Goal: Task Accomplishment & Management: Manage account settings

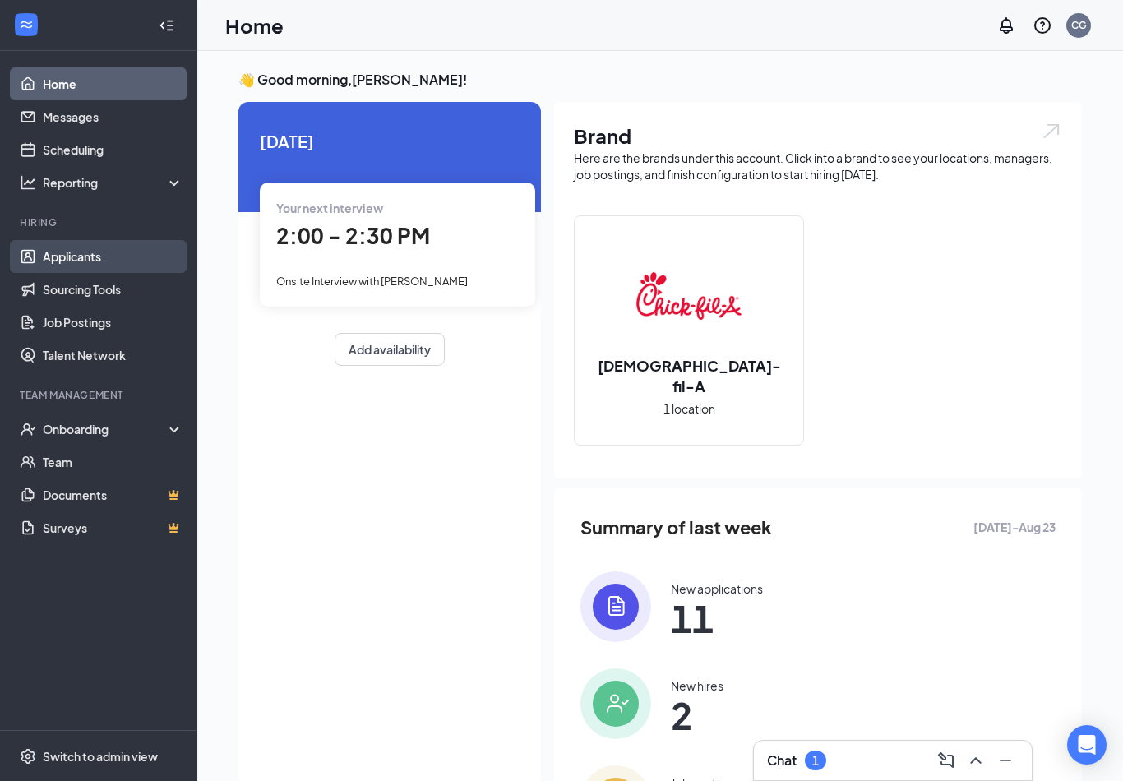
click at [122, 257] on link "Applicants" at bounding box center [113, 256] width 141 height 33
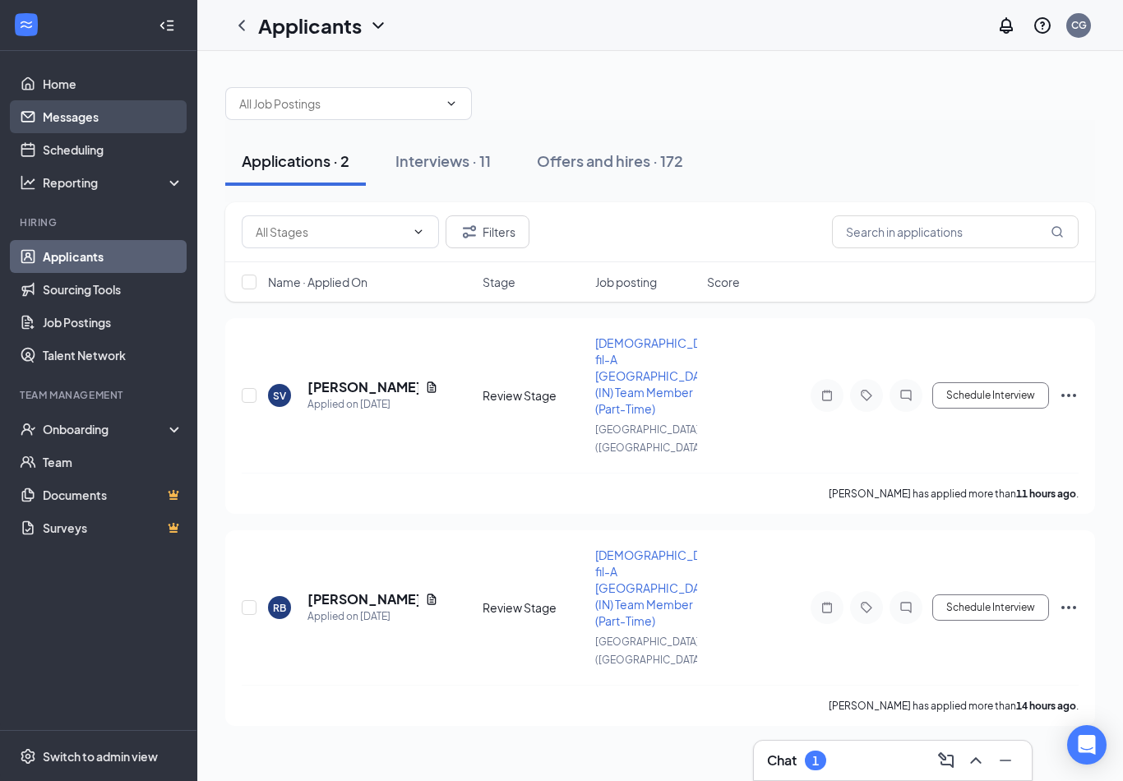
click at [118, 126] on link "Messages" at bounding box center [113, 116] width 141 height 33
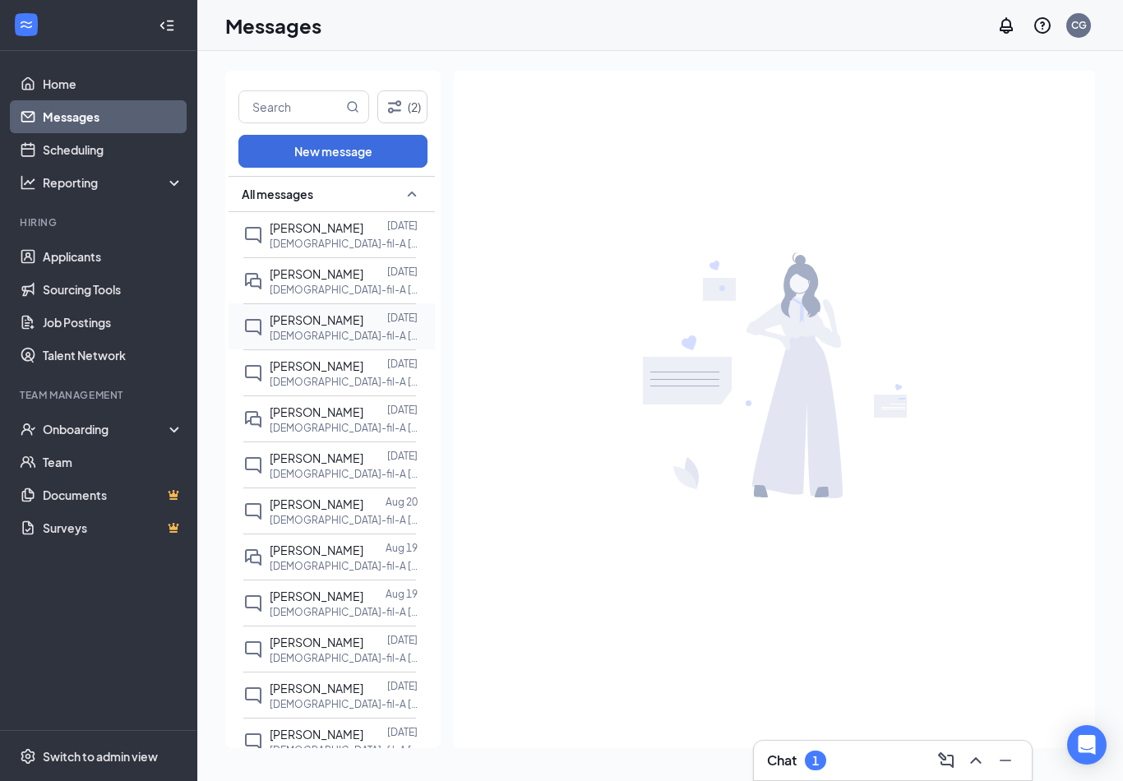
click at [295, 311] on div "[PERSON_NAME]" at bounding box center [317, 320] width 94 height 18
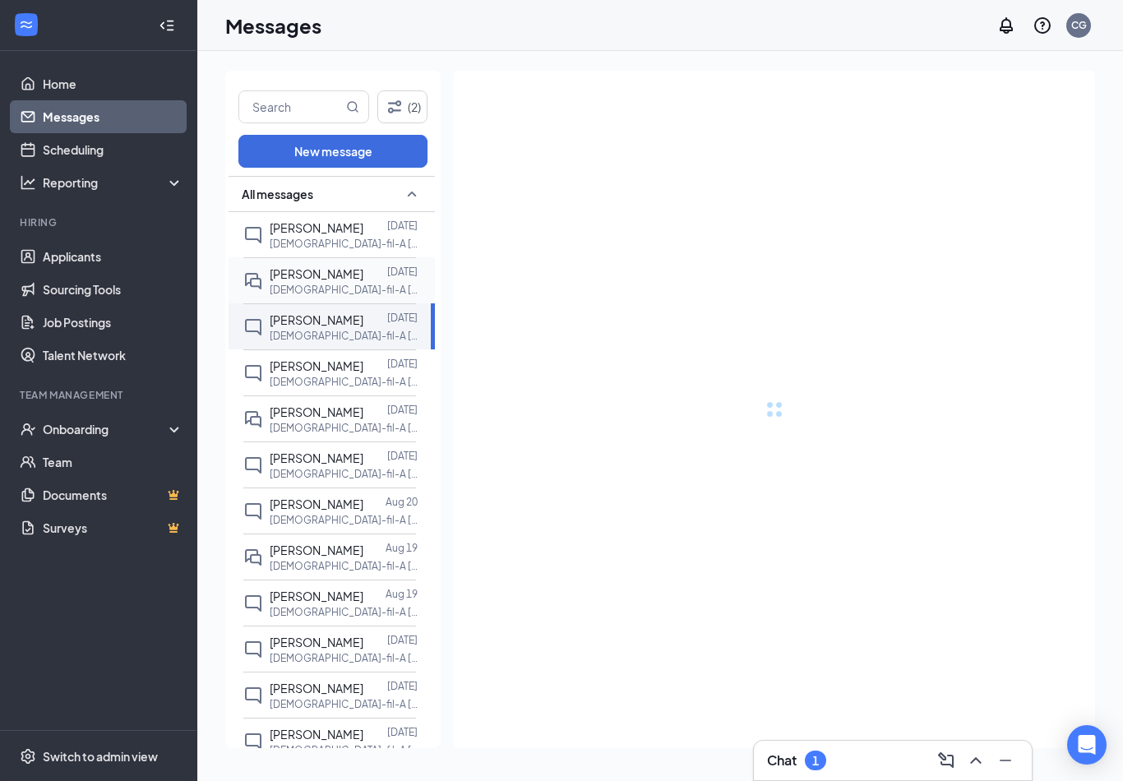
click at [286, 285] on p "[DEMOGRAPHIC_DATA]-fil-A [GEOGRAPHIC_DATA] ([GEOGRAPHIC_DATA]) Team Member (Ful…" at bounding box center [344, 290] width 148 height 14
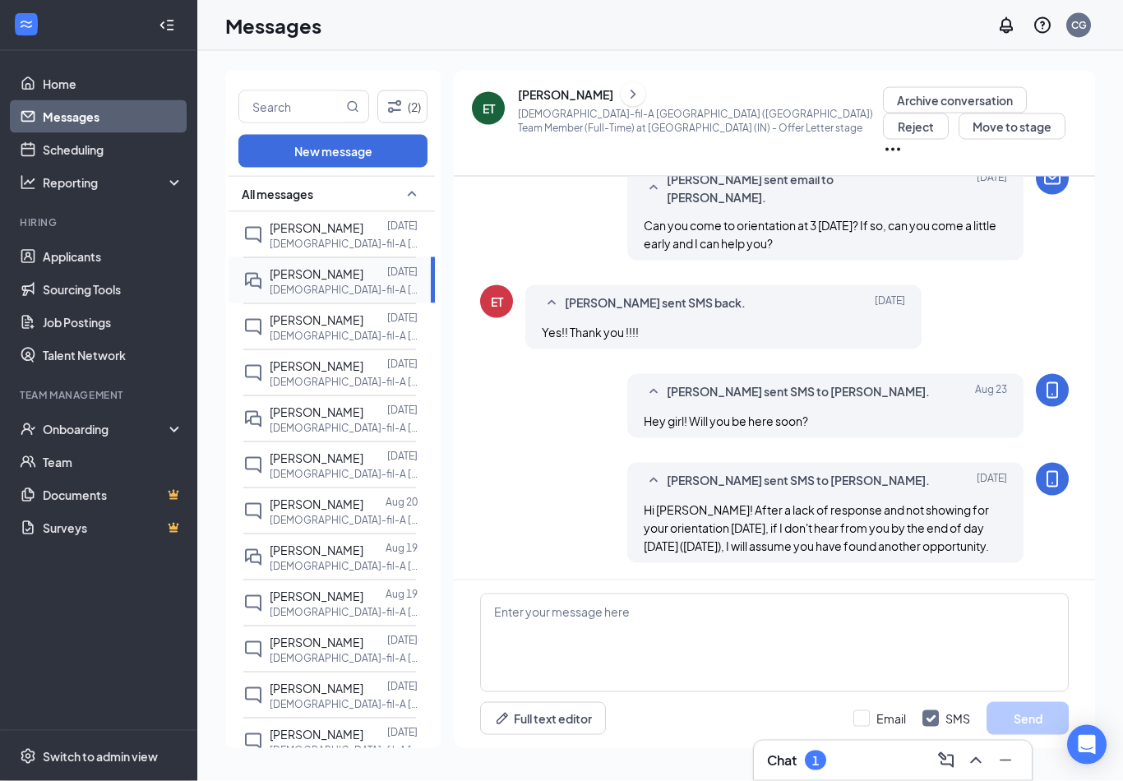
scroll to position [25, 0]
click at [949, 113] on button "Reject" at bounding box center [916, 126] width 66 height 26
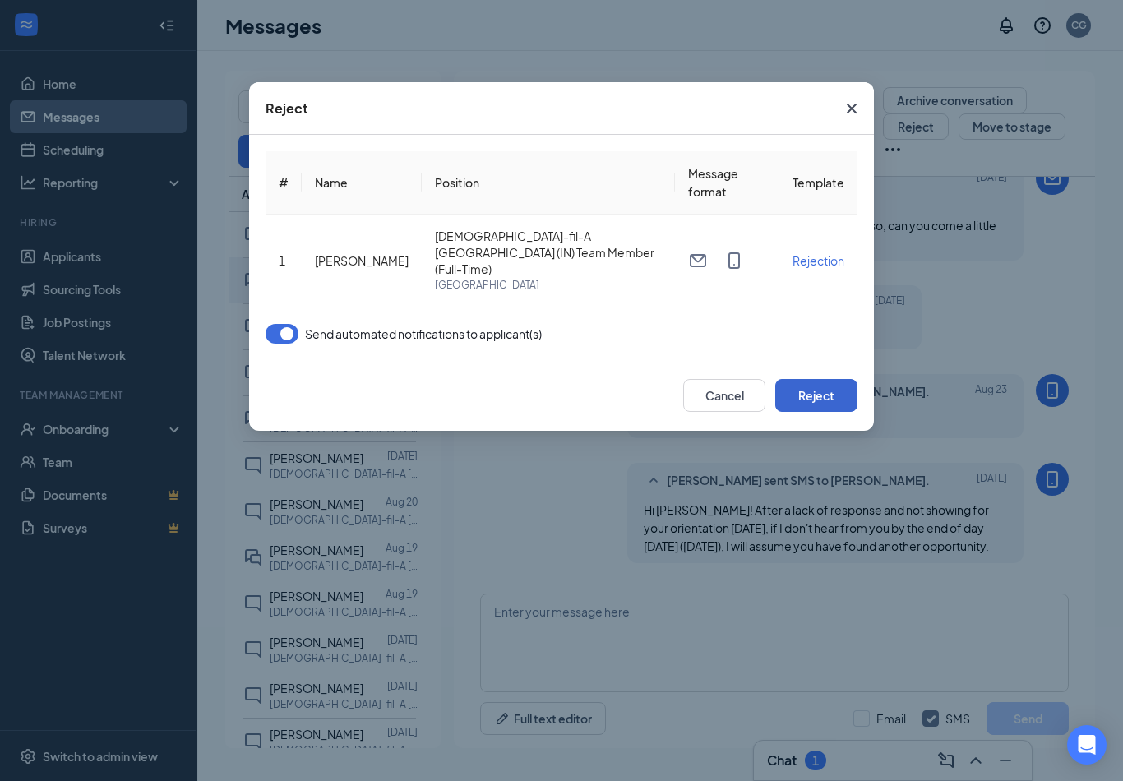
click at [792, 388] on button "Reject" at bounding box center [817, 395] width 82 height 33
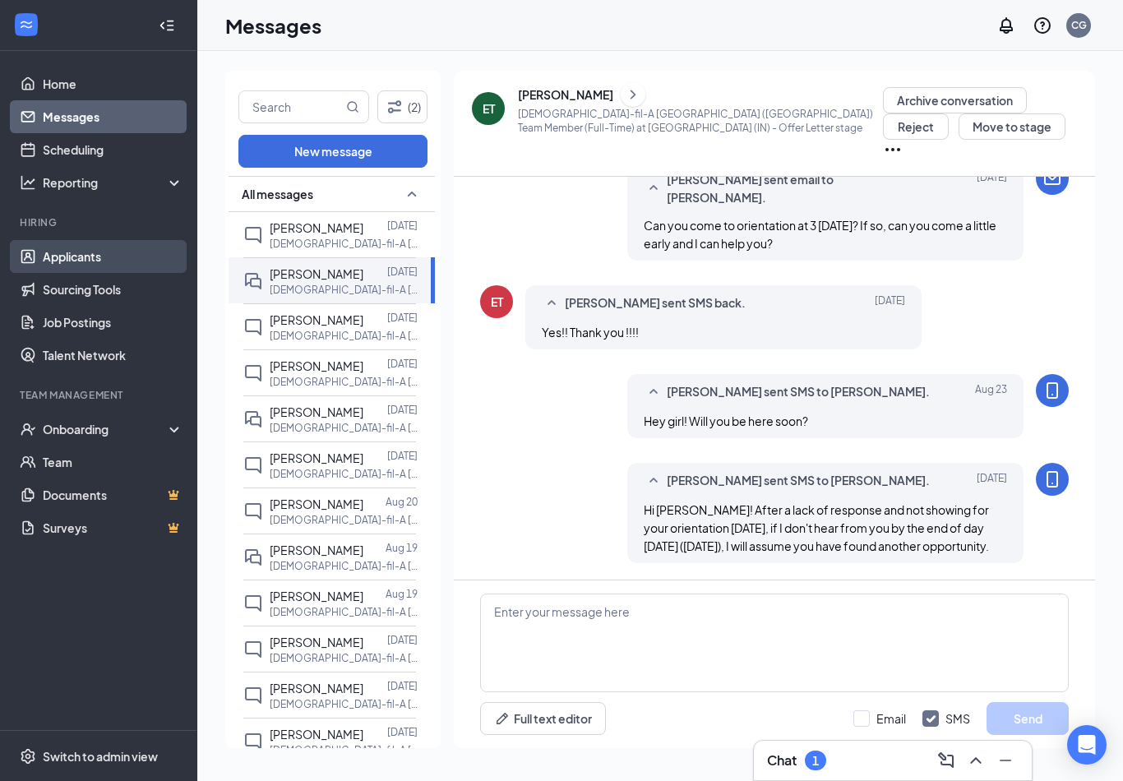
click at [109, 240] on link "Applicants" at bounding box center [113, 256] width 141 height 33
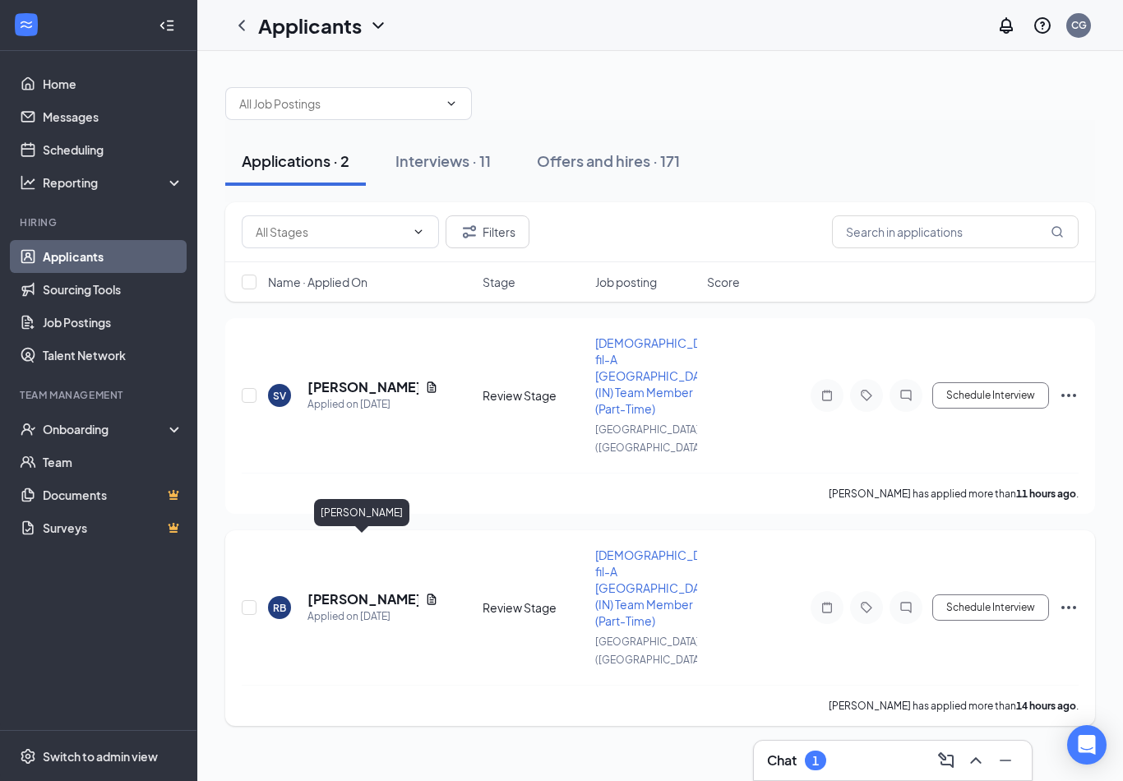
click at [365, 590] on h5 "[PERSON_NAME]" at bounding box center [363, 599] width 111 height 18
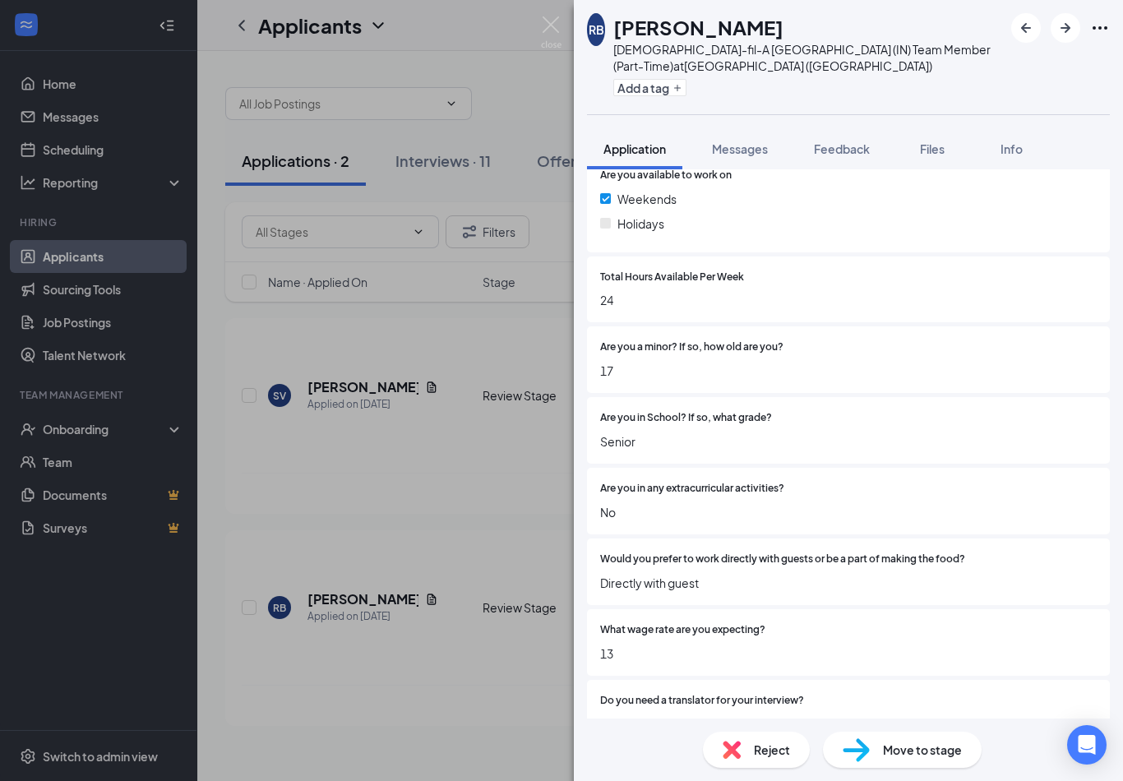
scroll to position [556, 0]
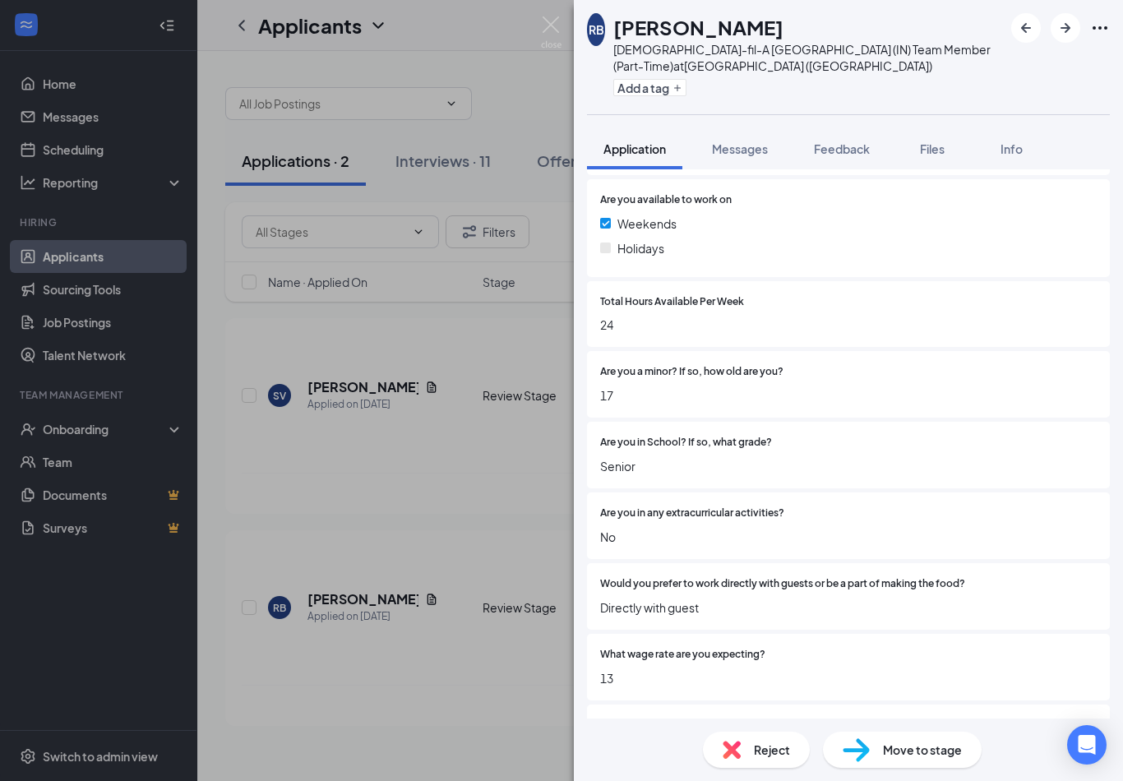
click at [875, 768] on div "Move to stage" at bounding box center [902, 750] width 159 height 36
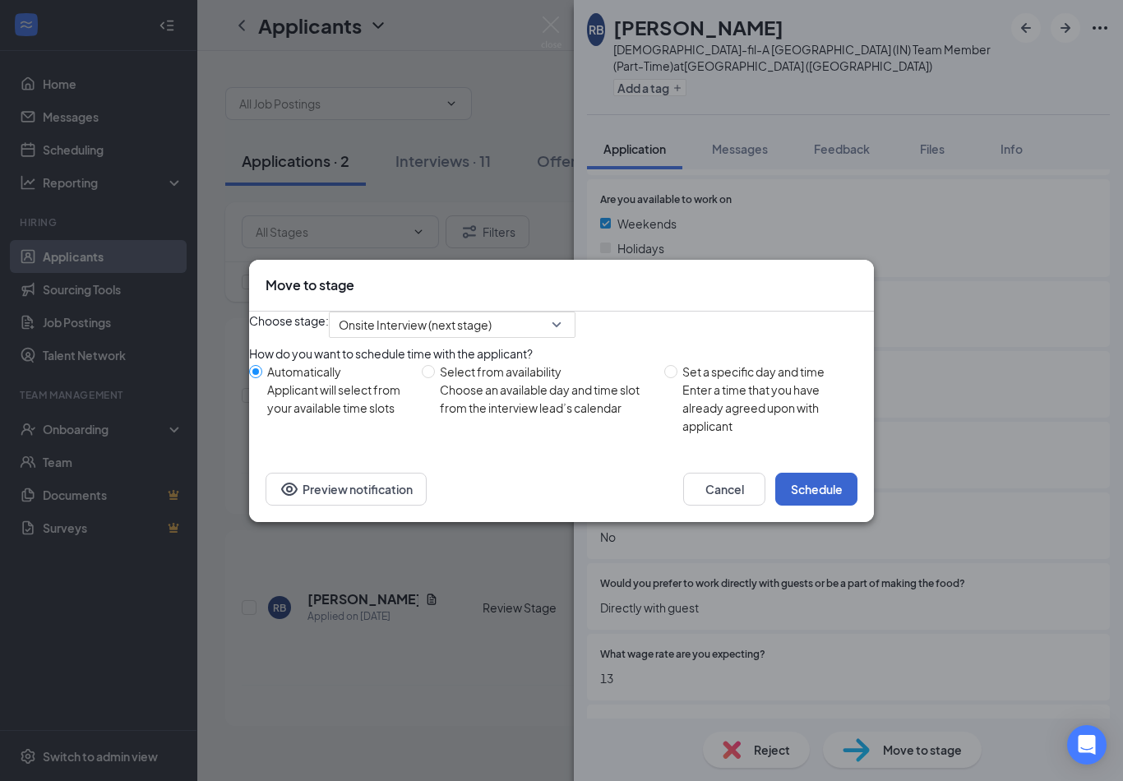
click at [806, 506] on button "Schedule" at bounding box center [817, 489] width 82 height 33
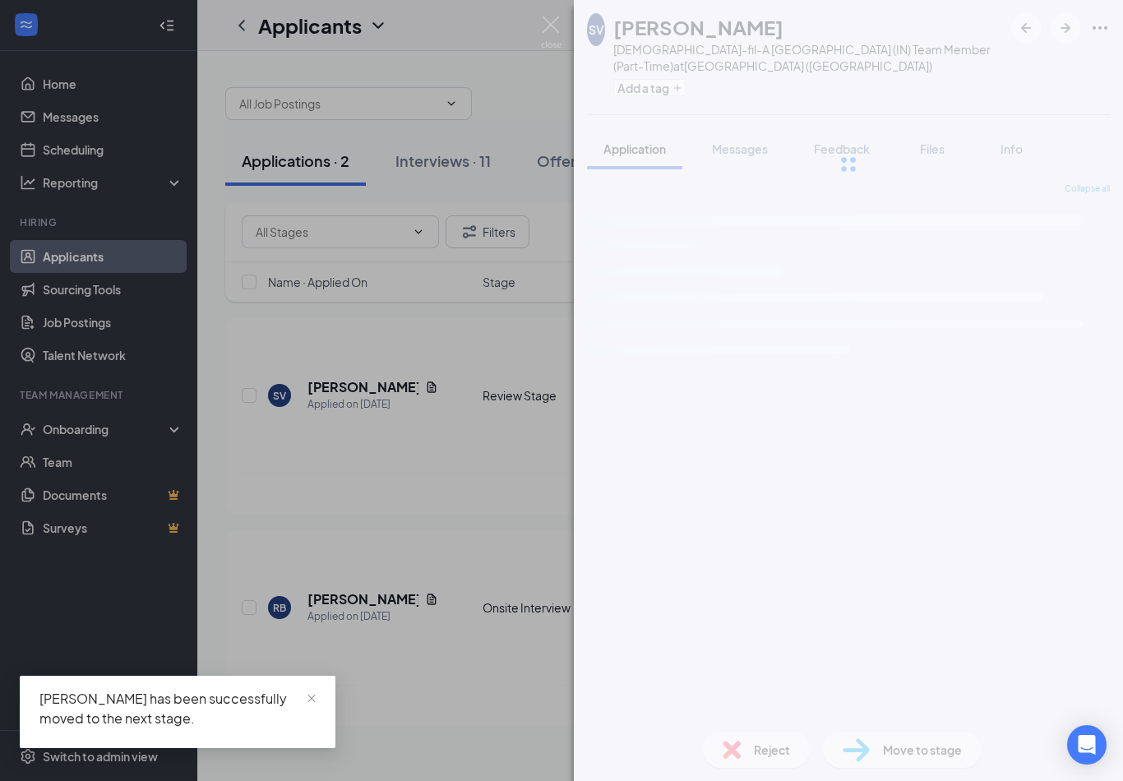
click at [372, 584] on div "SV [PERSON_NAME] [DEMOGRAPHIC_DATA]-fil-A [GEOGRAPHIC_DATA] (IN) Team Member (P…" at bounding box center [561, 390] width 1123 height 781
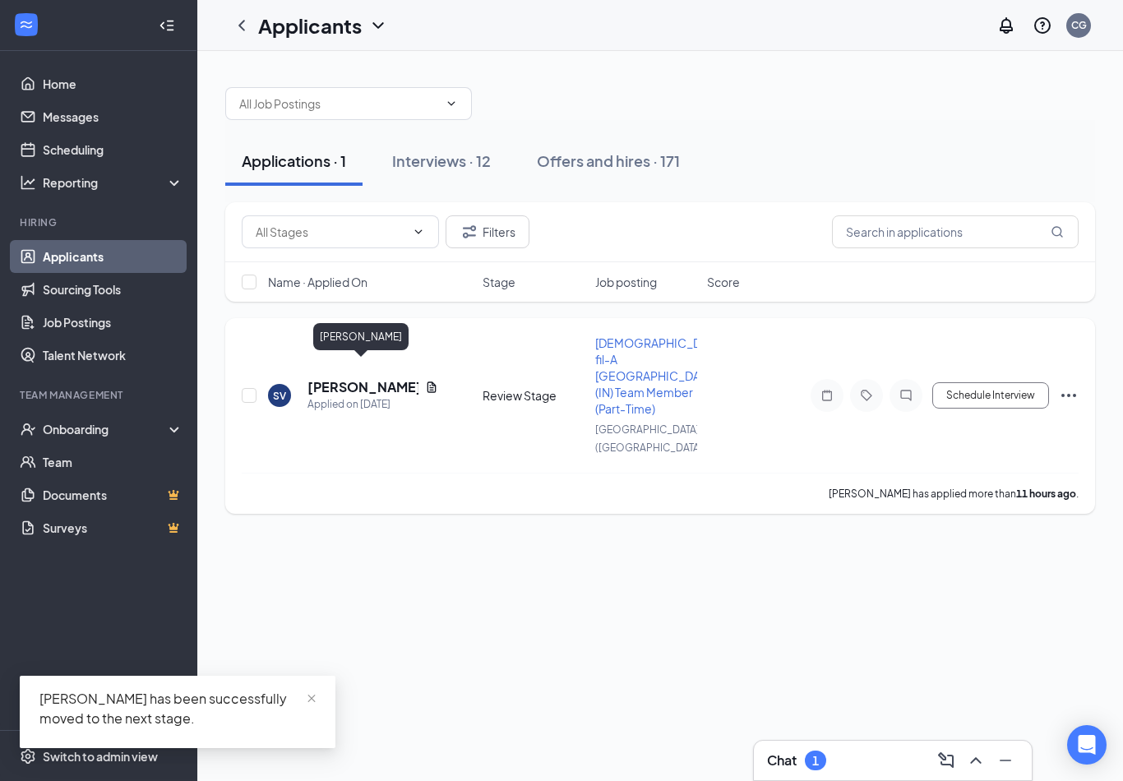
click at [363, 378] on h5 "[PERSON_NAME]" at bounding box center [363, 387] width 111 height 18
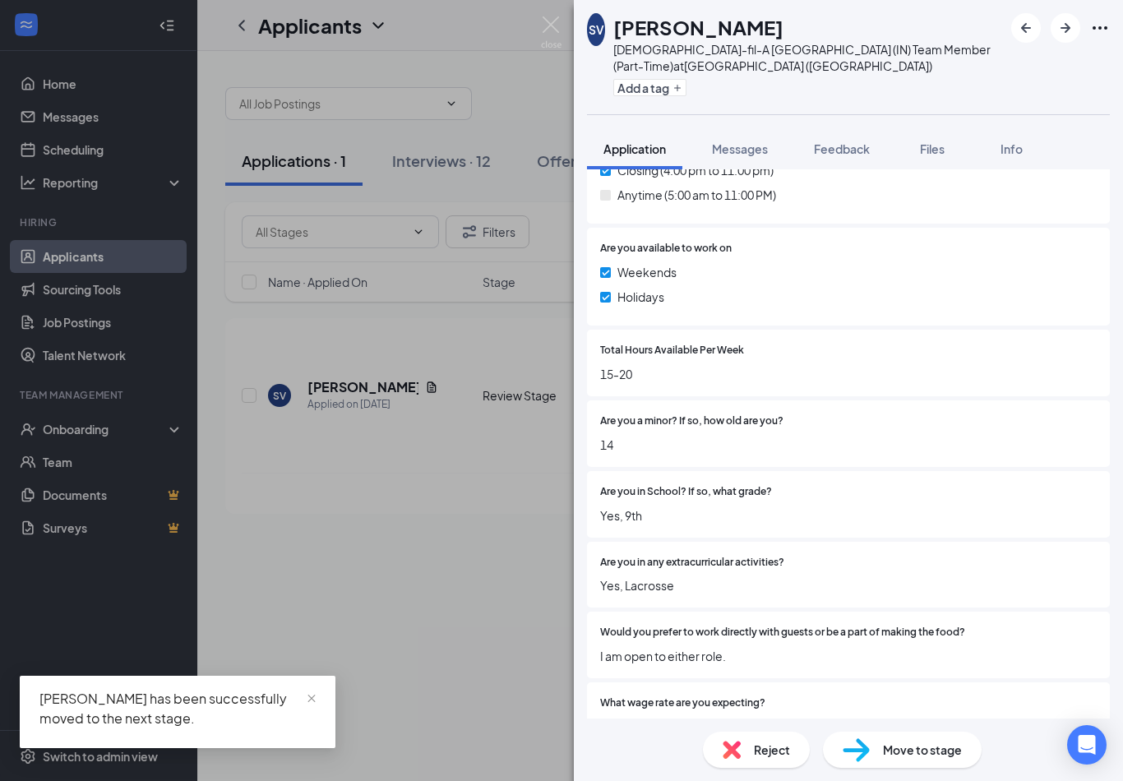
scroll to position [526, 0]
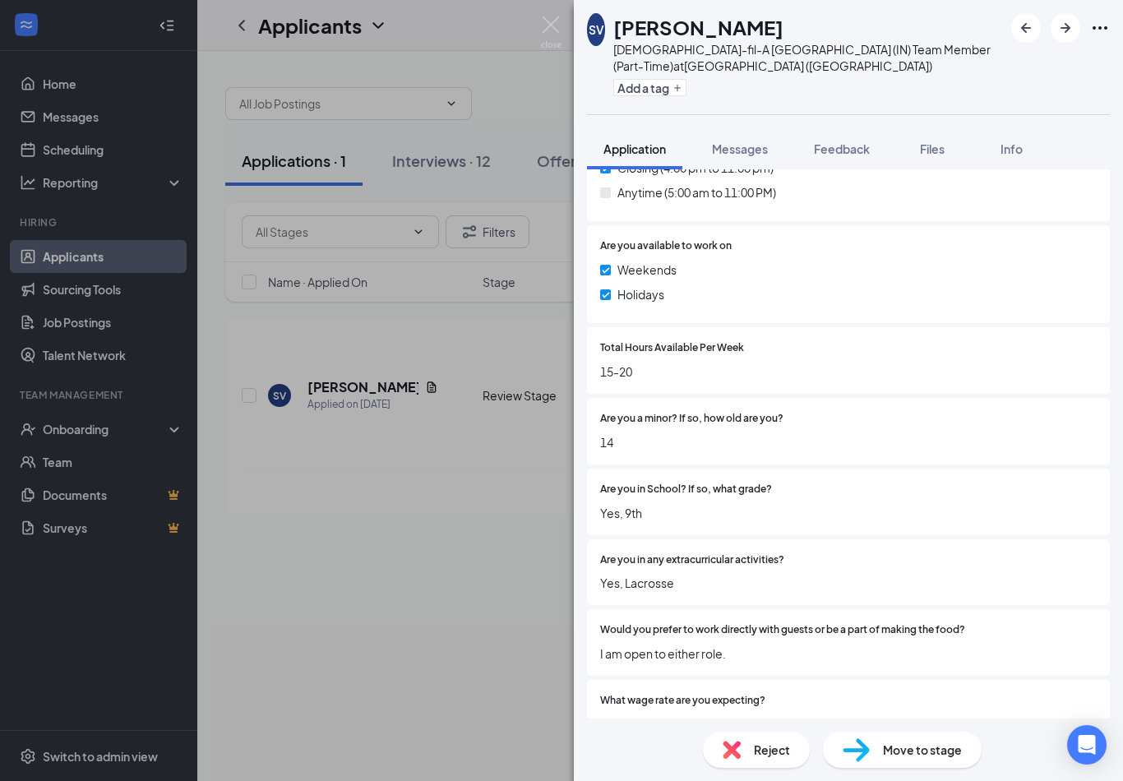
click at [752, 768] on div "Reject" at bounding box center [756, 750] width 107 height 36
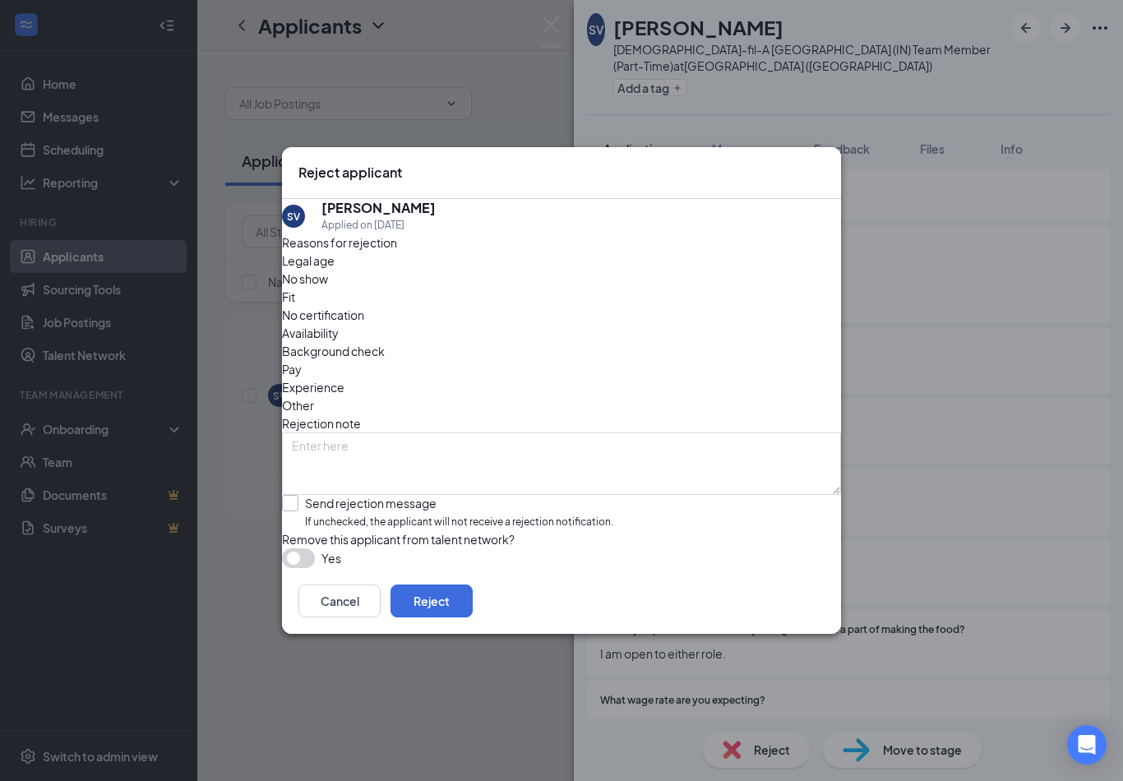
click at [567, 515] on span "If unchecked, the applicant will not receive a rejection notification." at bounding box center [459, 523] width 308 height 16
click at [567, 495] on input "Send rejection message If unchecked, the applicant will not receive a rejection…" at bounding box center [447, 512] width 331 height 35
checkbox input "true"
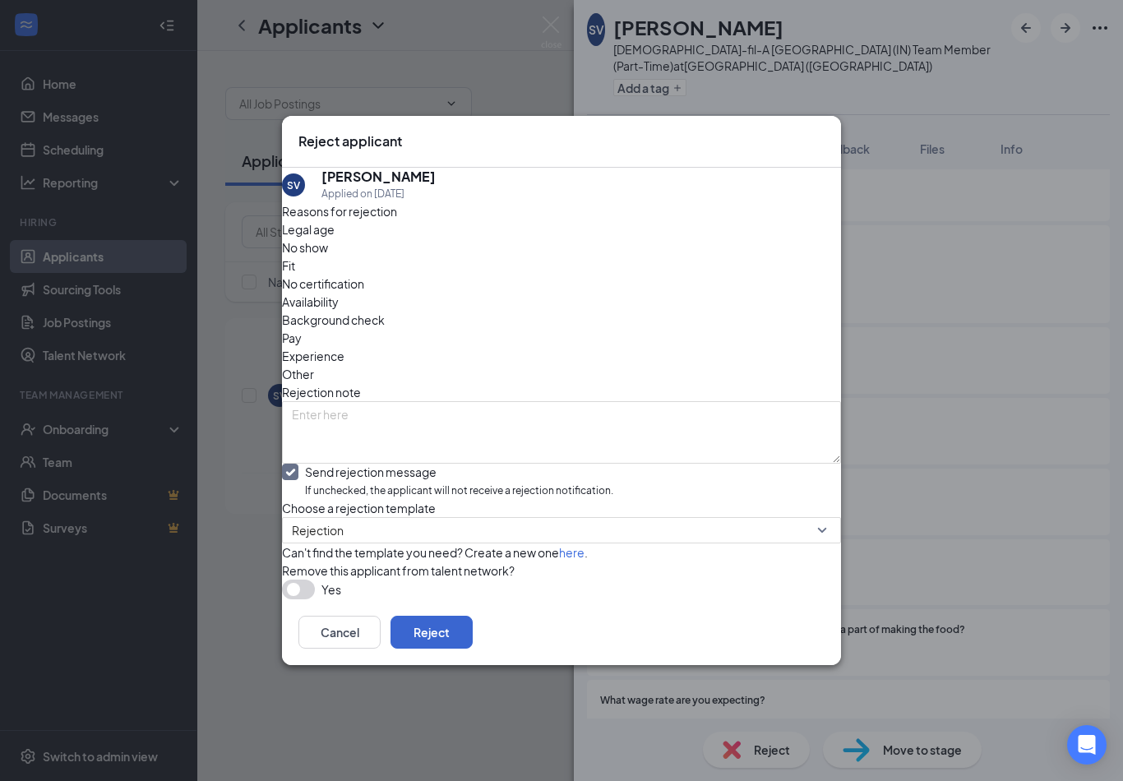
click at [473, 649] on button "Reject" at bounding box center [432, 632] width 82 height 33
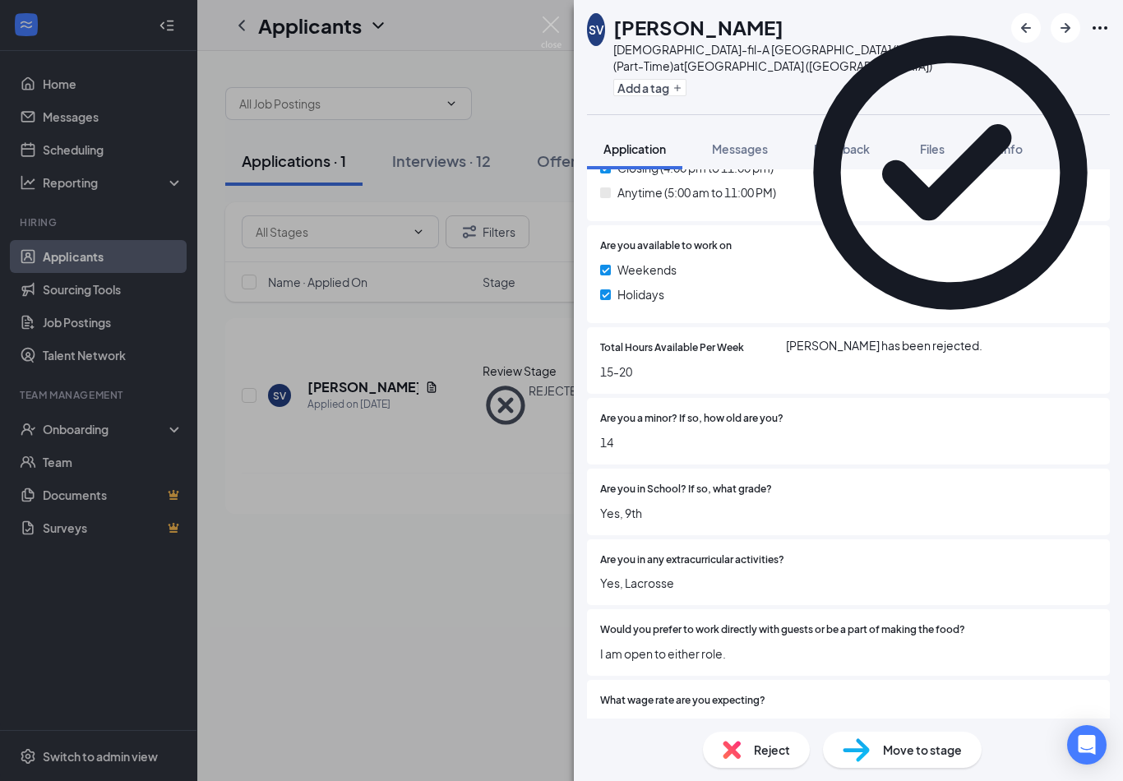
click at [511, 462] on div "SV [PERSON_NAME] [DEMOGRAPHIC_DATA]-fil-A [GEOGRAPHIC_DATA] (IN) Team Member (P…" at bounding box center [561, 390] width 1123 height 781
